Goal: Task Accomplishment & Management: Manage account settings

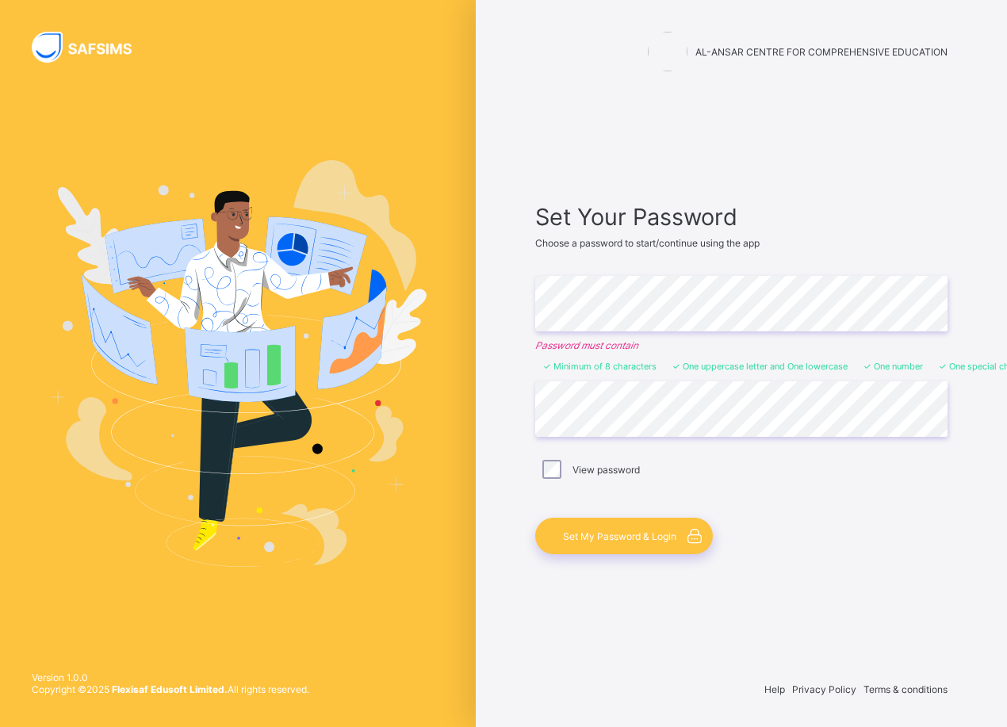
drag, startPoint x: 601, startPoint y: 537, endPoint x: 814, endPoint y: 469, distance: 224.0
click at [601, 538] on span "Set My Password & Login" at bounding box center [619, 537] width 113 height 12
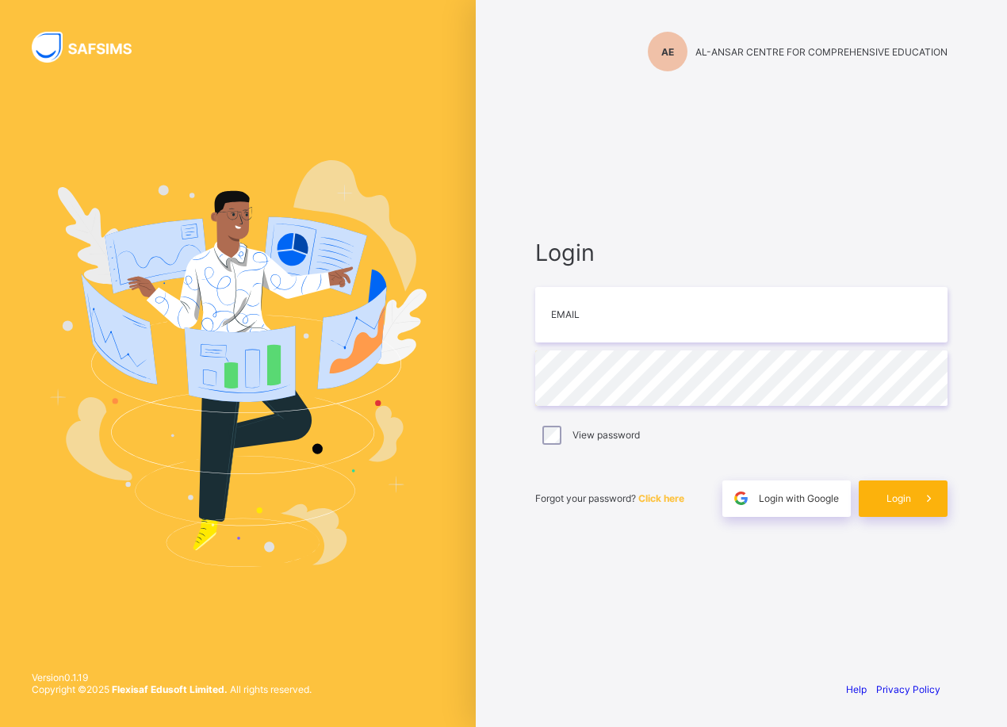
click at [891, 497] on span "Login" at bounding box center [899, 498] width 25 height 12
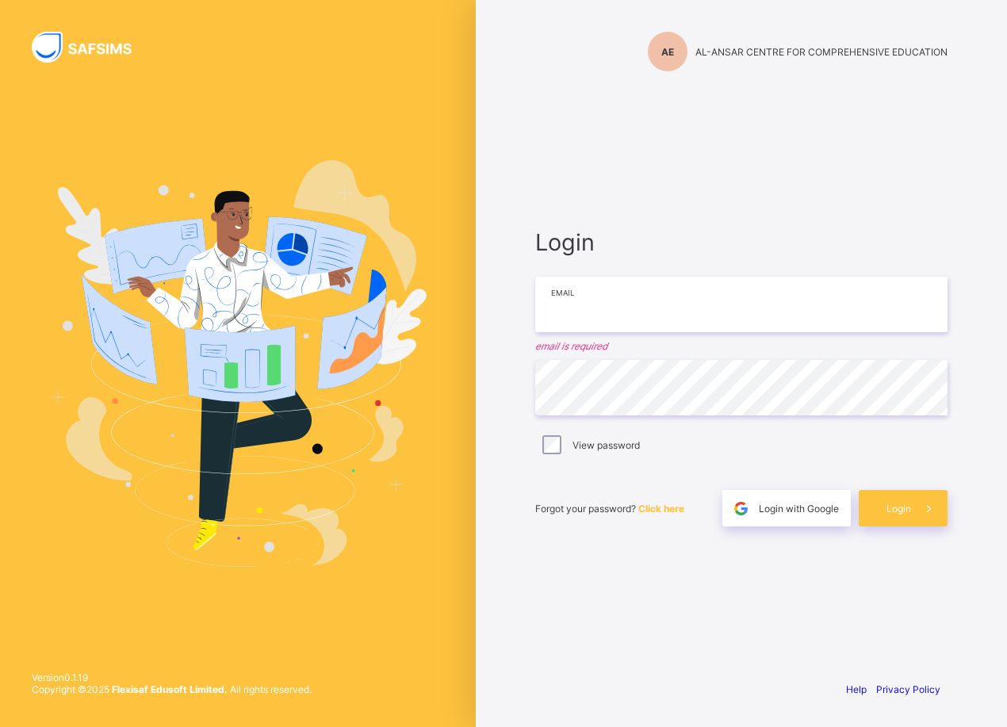
drag, startPoint x: 594, startPoint y: 300, endPoint x: 602, endPoint y: 303, distance: 8.5
click at [596, 301] on input "email" at bounding box center [741, 305] width 412 height 56
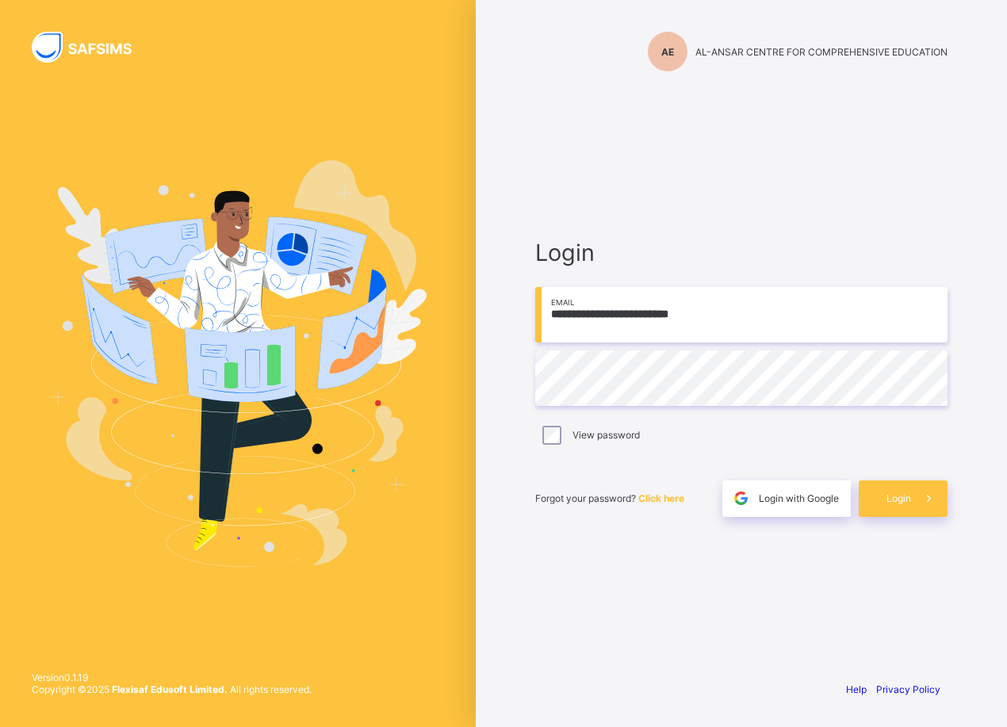
type input "**********"
click at [898, 499] on span "Login" at bounding box center [899, 498] width 25 height 12
